Goal: Task Accomplishment & Management: Use online tool/utility

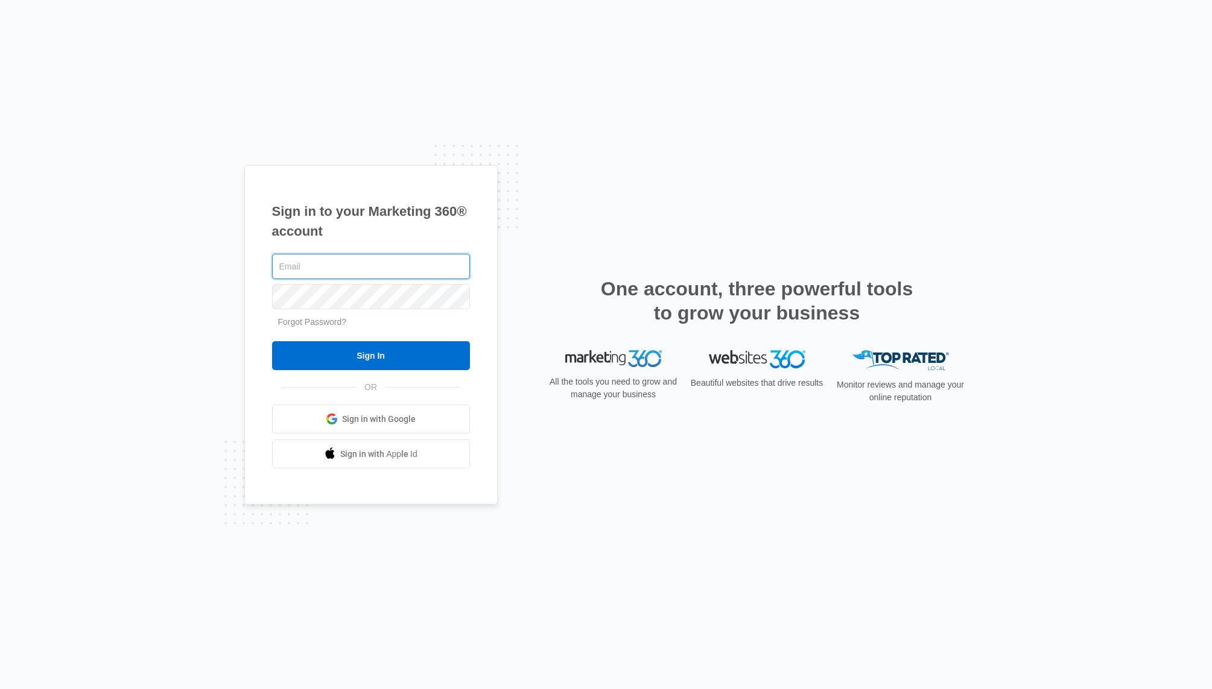
click at [320, 267] on input "text" at bounding box center [371, 266] width 198 height 25
type input "[PERSON_NAME][EMAIL_ADDRESS][PERSON_NAME][DOMAIN_NAME]"
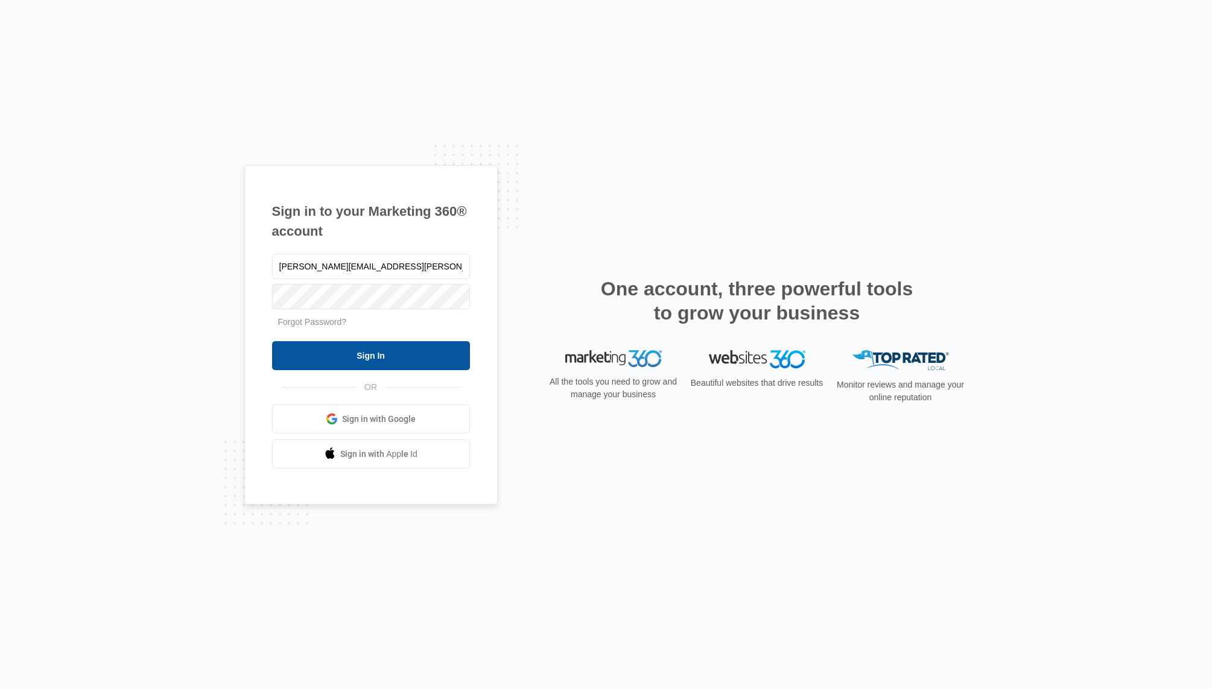
click at [361, 360] on input "Sign In" at bounding box center [371, 355] width 198 height 29
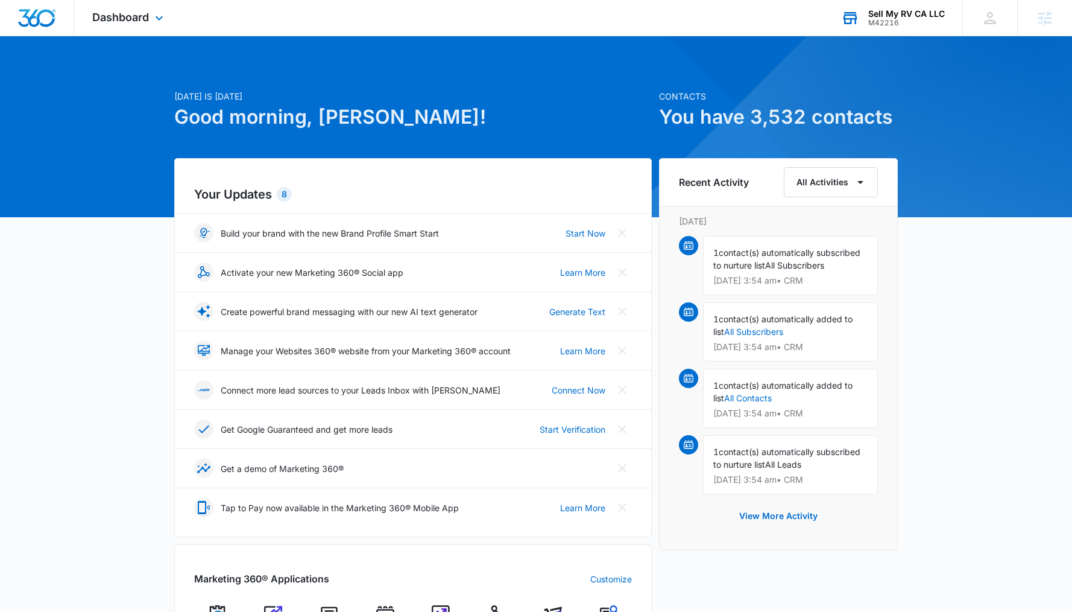
click at [919, 13] on div "Sell My RV CA LLC" at bounding box center [906, 14] width 77 height 10
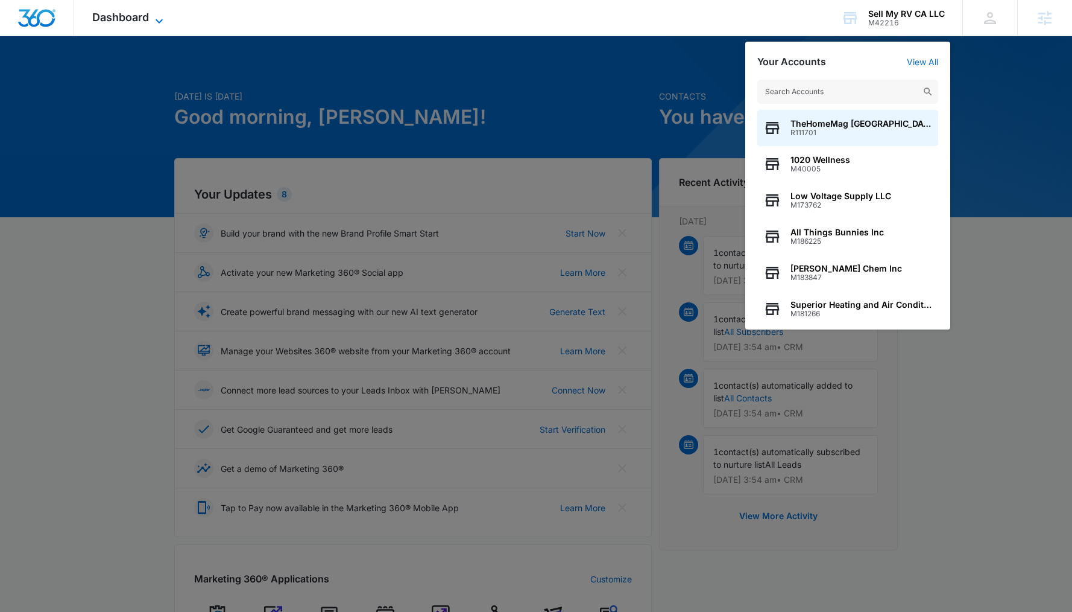
click at [147, 20] on span "Dashboard" at bounding box center [120, 17] width 57 height 13
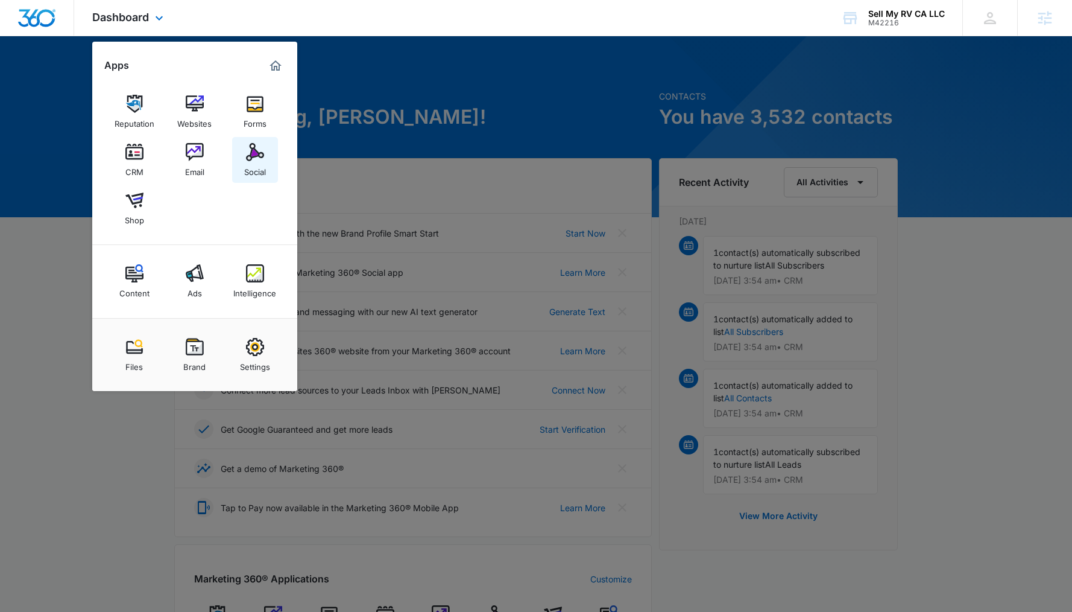
click at [251, 157] on img at bounding box center [255, 152] width 18 height 18
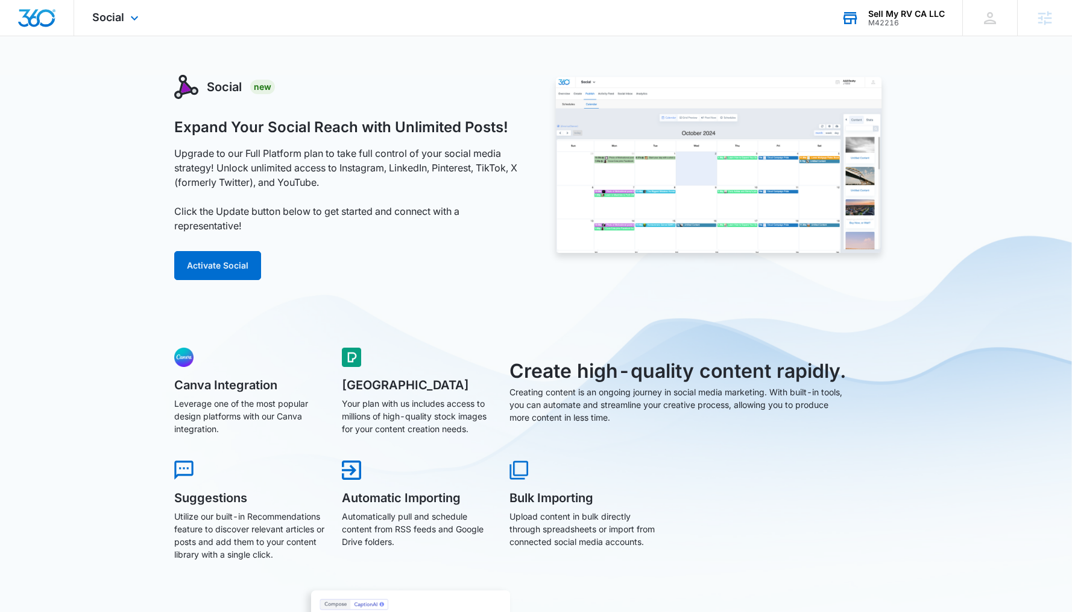
click at [898, 17] on div "Sell My RV CA LLC" at bounding box center [906, 14] width 77 height 10
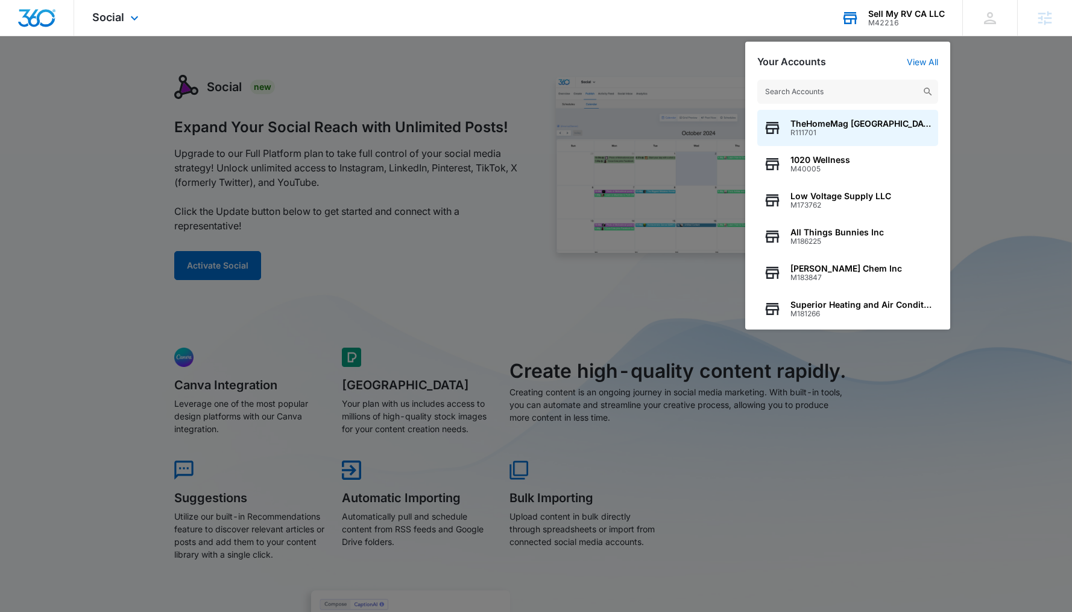
click at [807, 86] on input "text" at bounding box center [847, 92] width 181 height 24
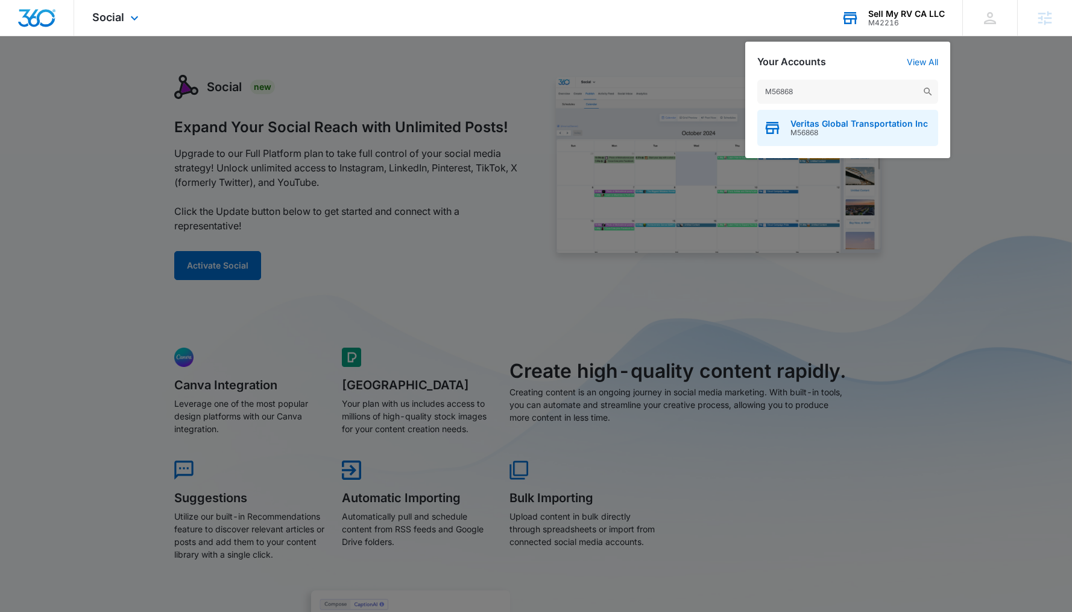
type input "M56868"
click at [876, 136] on span "M56868" at bounding box center [859, 132] width 137 height 8
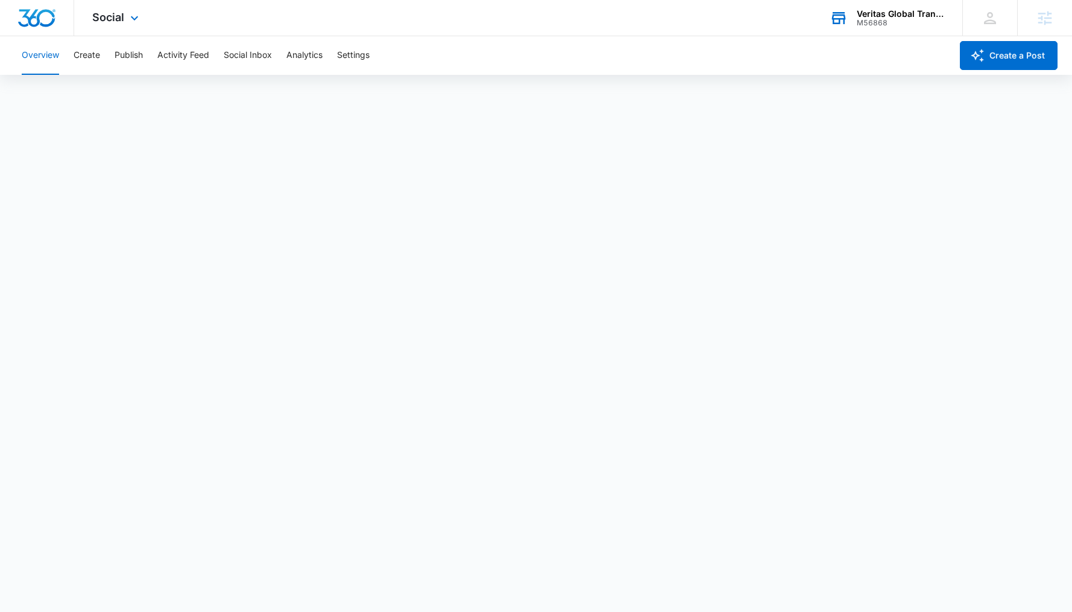
click at [867, 22] on div "M56868" at bounding box center [901, 23] width 88 height 8
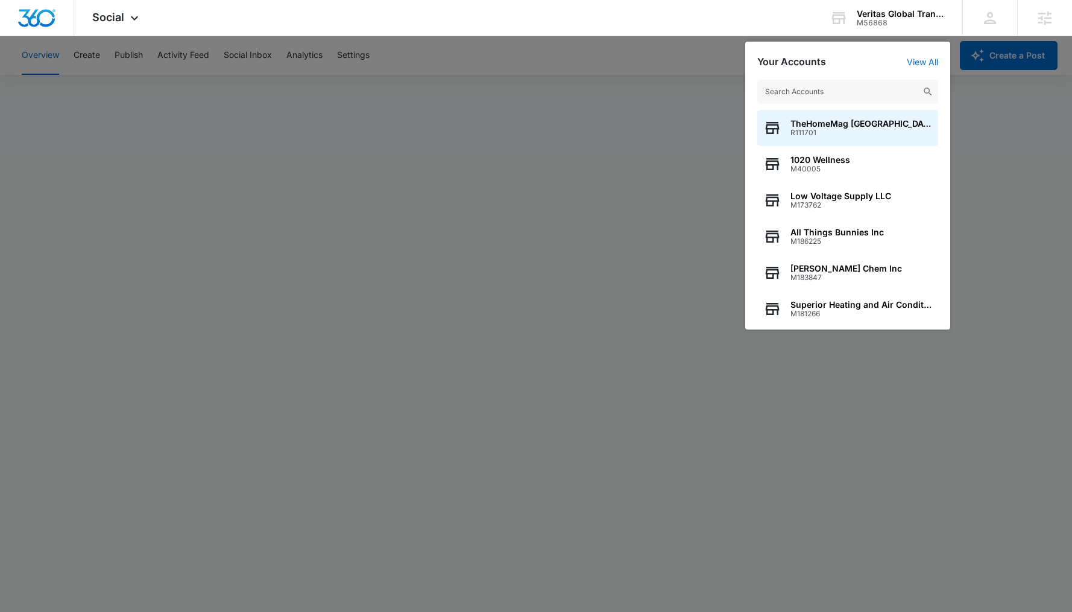
click at [825, 92] on input "text" at bounding box center [847, 92] width 181 height 24
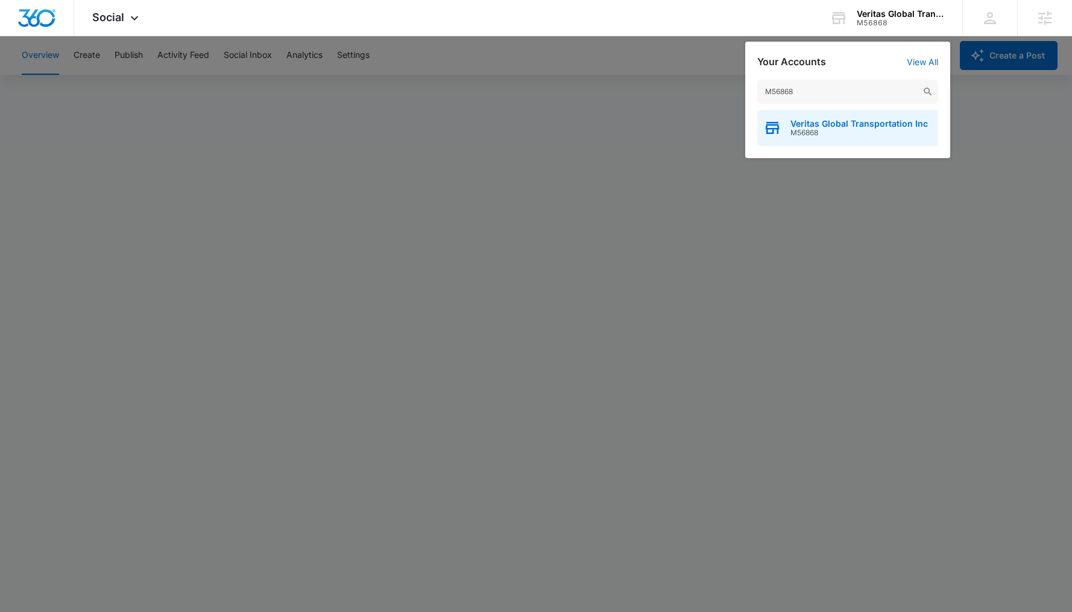
type input "M56868"
click at [825, 128] on span "M56868" at bounding box center [859, 132] width 137 height 8
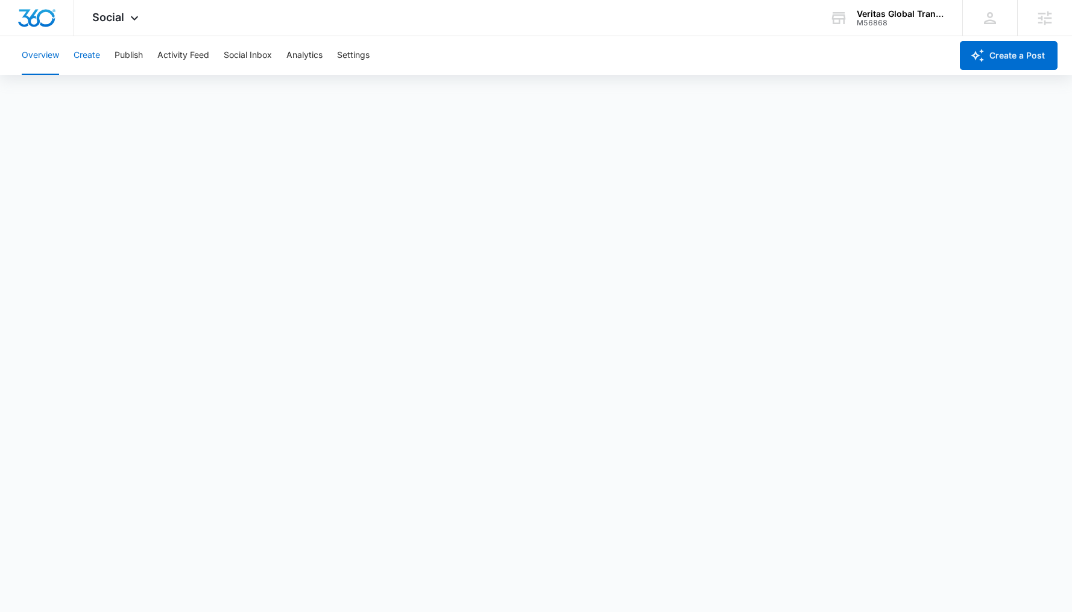
click at [84, 57] on button "Create" at bounding box center [87, 55] width 27 height 39
click at [128, 91] on button "Approvals" at bounding box center [118, 92] width 40 height 34
